Goal: Information Seeking & Learning: Stay updated

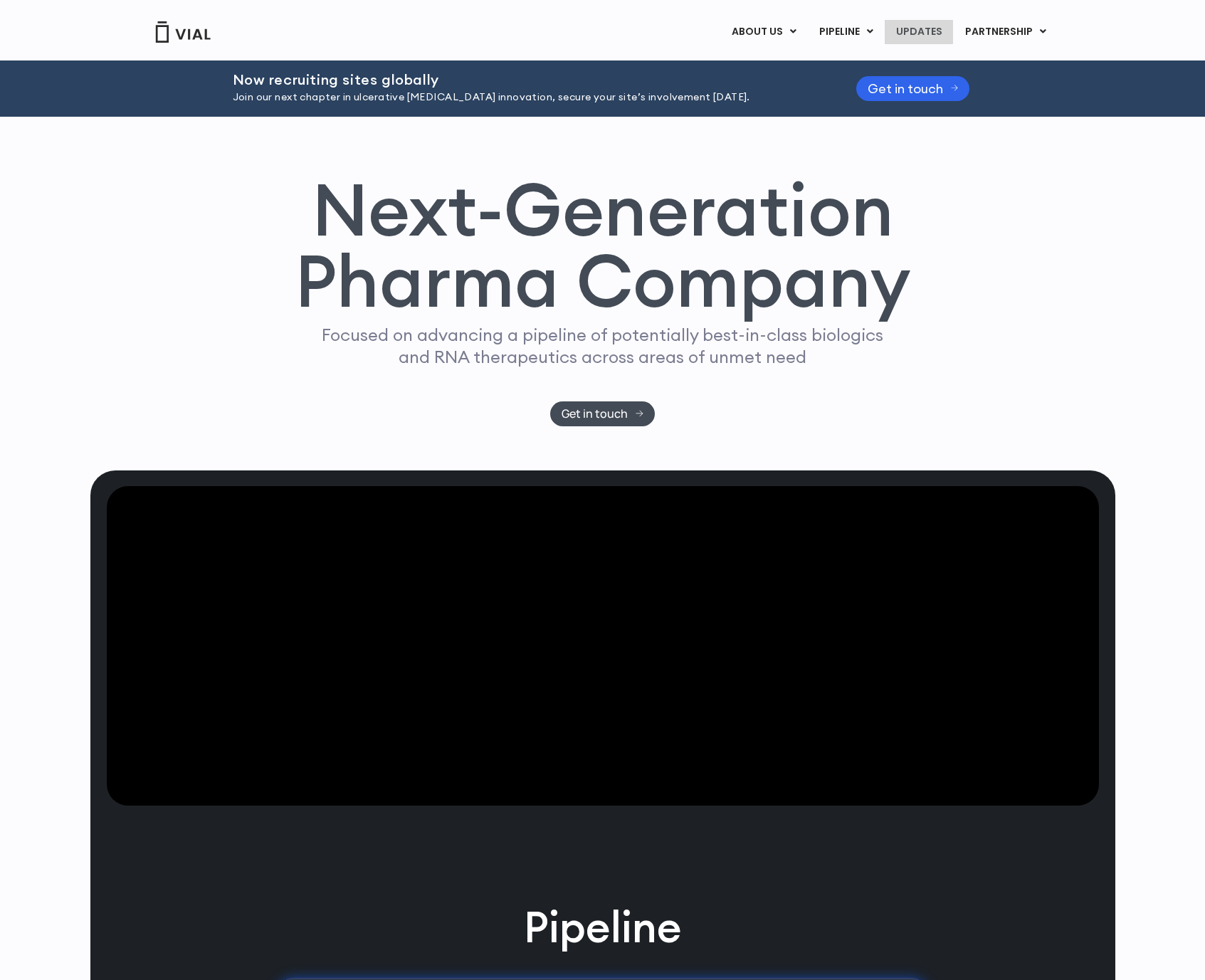
click at [938, 33] on link "UPDATES" at bounding box center [919, 32] width 68 height 24
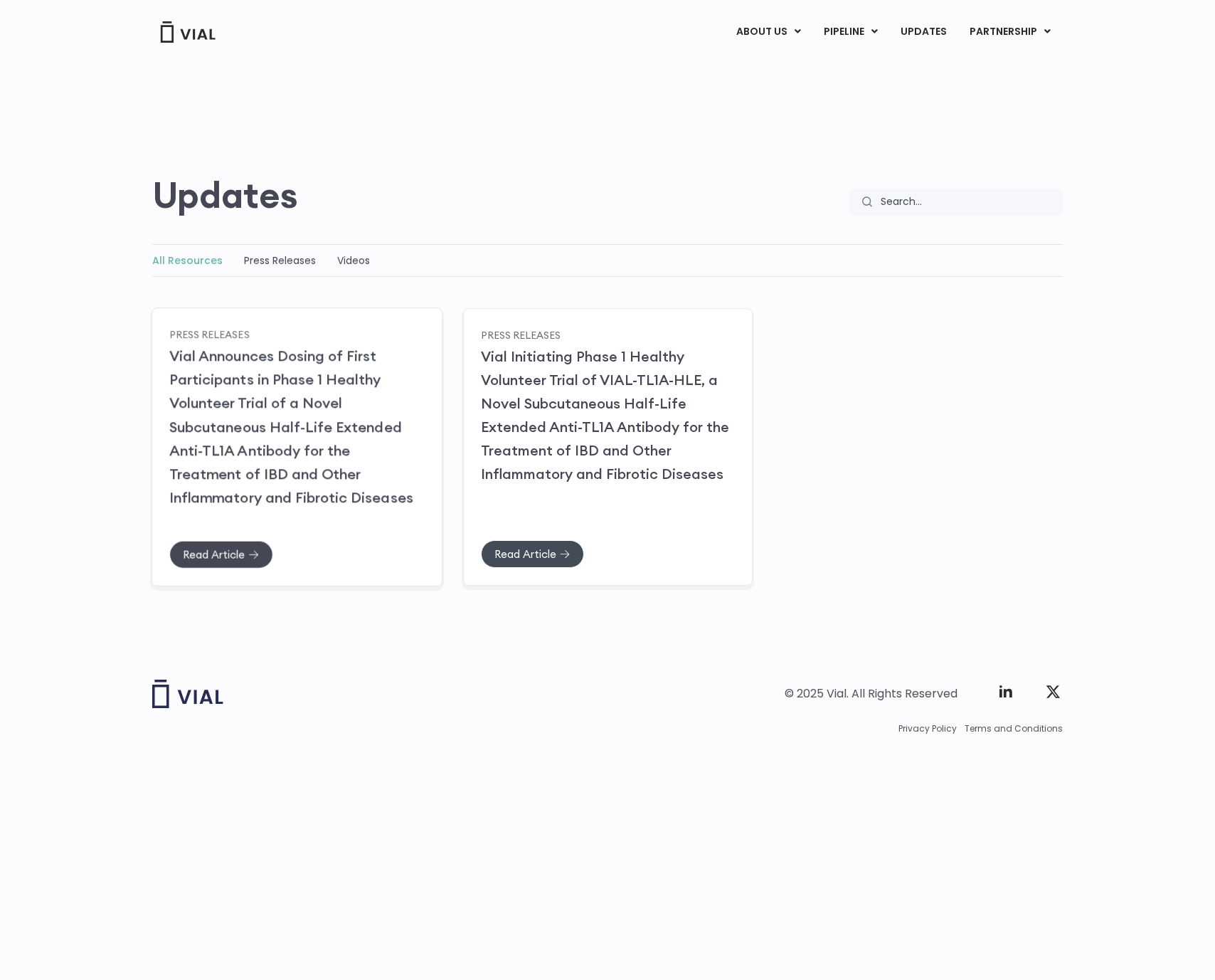
click at [200, 557] on span "Read Article" at bounding box center [213, 553] width 62 height 11
click at [532, 569] on div "Read Article" at bounding box center [608, 567] width 255 height 55
click at [522, 558] on span "Read Article" at bounding box center [524, 553] width 62 height 11
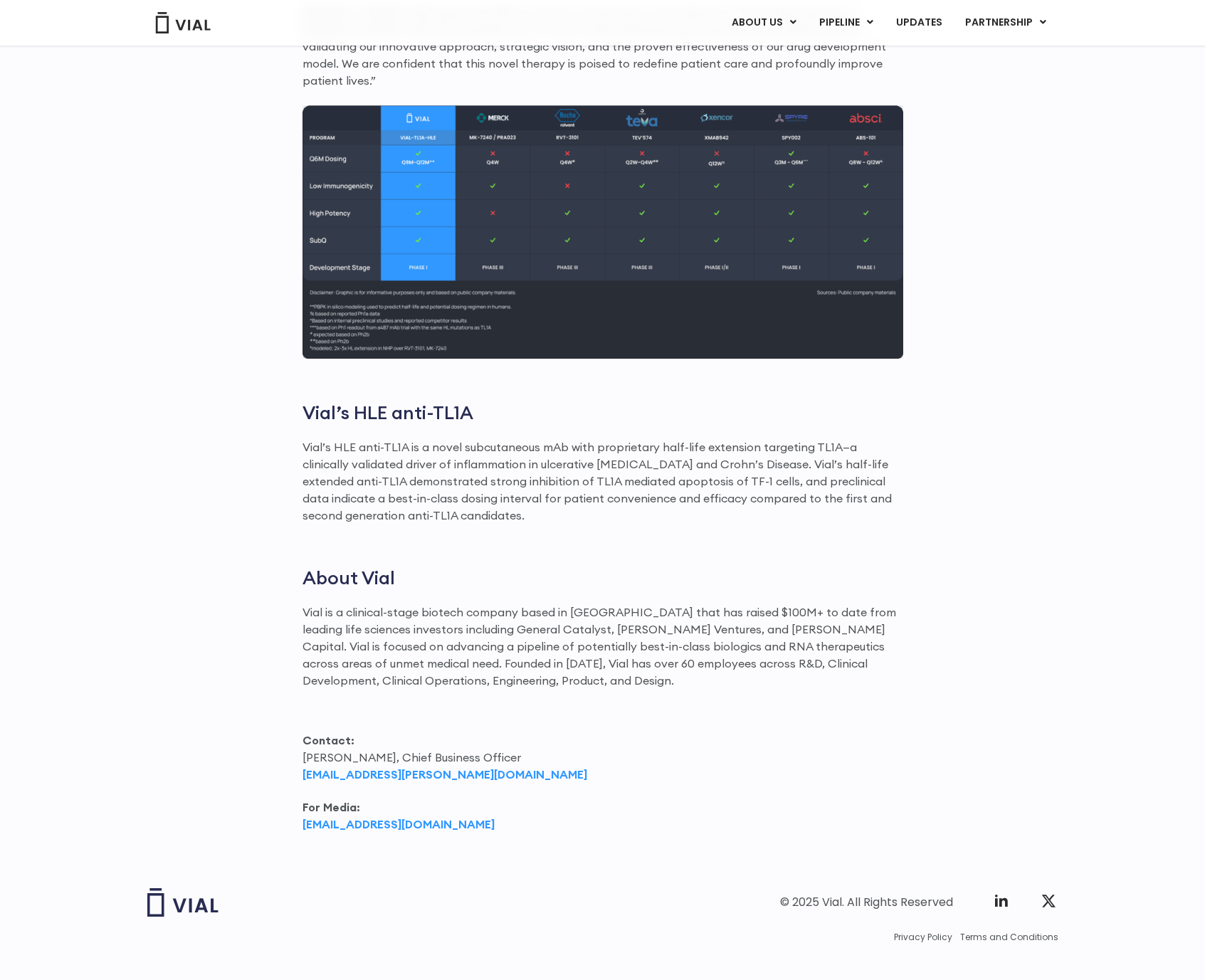
scroll to position [1117, 0]
